Goal: Check status

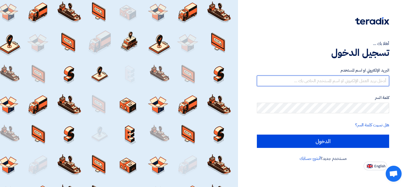
click at [317, 78] on input "text" at bounding box center [323, 80] width 132 height 11
type input "[EMAIL_ADDRESS][DOMAIN_NAME]"
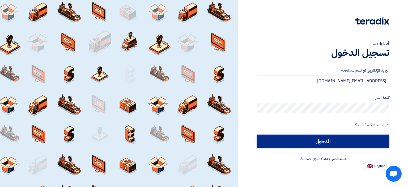
click at [335, 142] on input "الدخول" at bounding box center [323, 140] width 132 height 13
type input "Sign in"
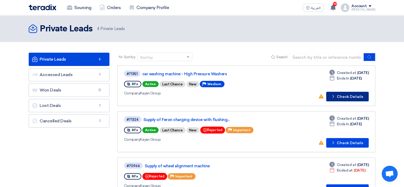
click at [351, 97] on button "Check details Check Details" at bounding box center [347, 97] width 42 height 10
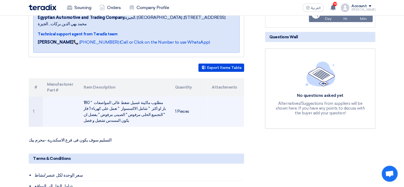
scroll to position [108, 0]
